Goal: Navigation & Orientation: Find specific page/section

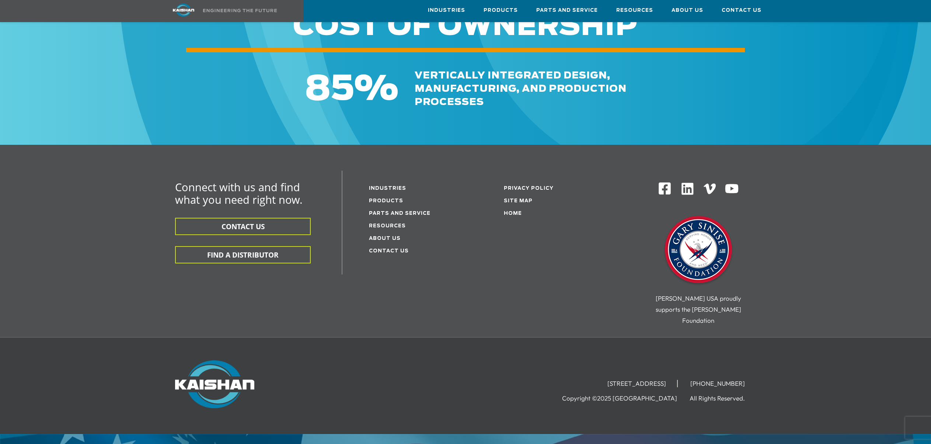
scroll to position [3607, 0]
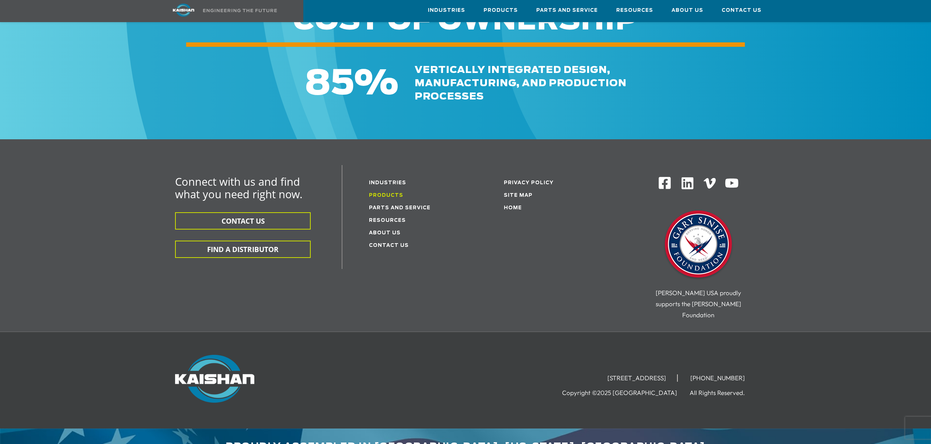
click at [390, 193] on link "Products" at bounding box center [386, 195] width 34 height 5
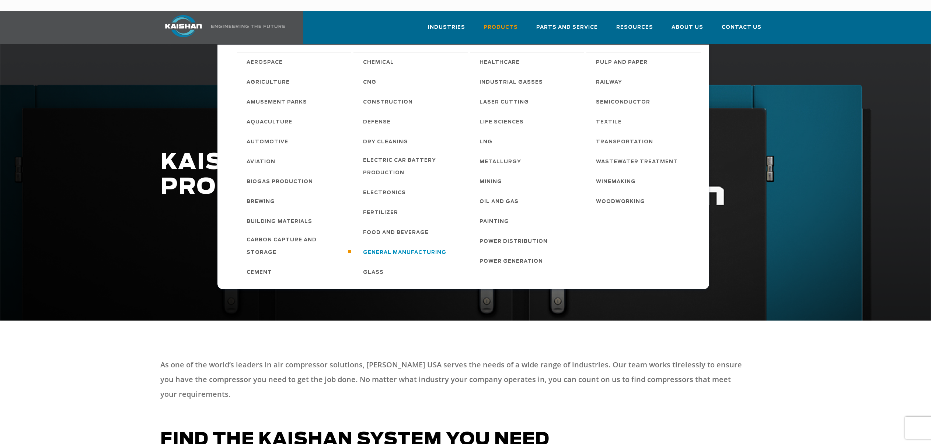
click at [408, 246] on span "General Manufacturing" at bounding box center [404, 252] width 83 height 13
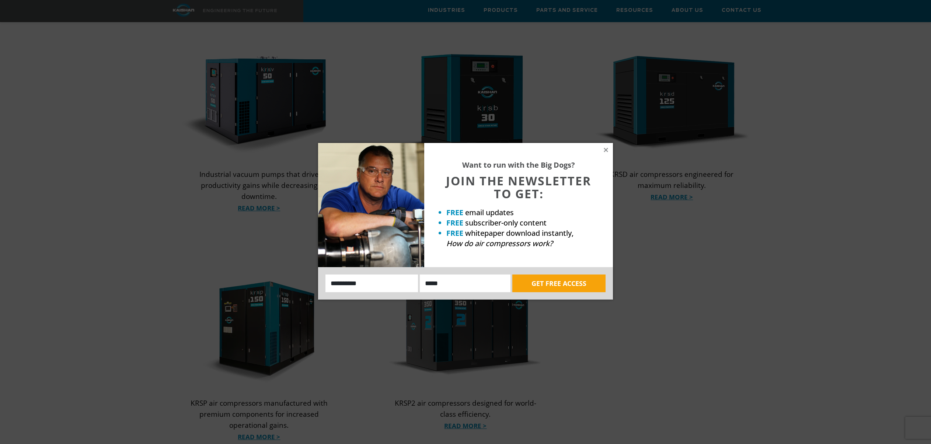
scroll to position [778, 0]
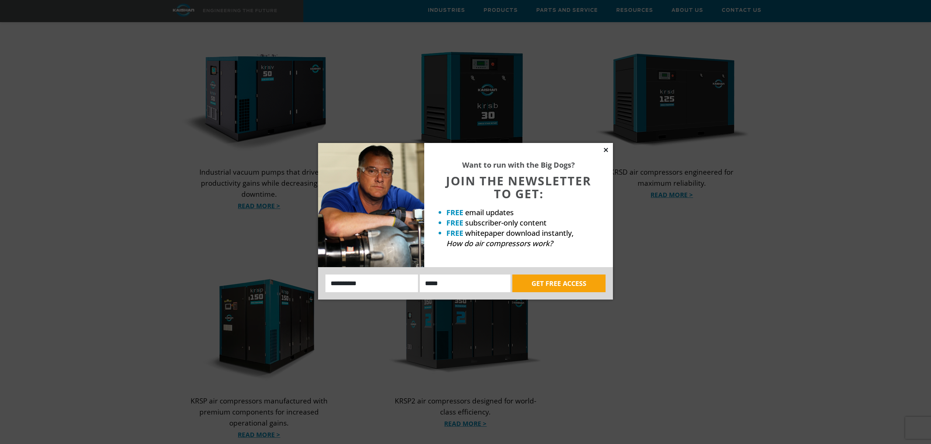
click at [603, 152] on icon at bounding box center [605, 150] width 7 height 7
